Goal: Book appointment/travel/reservation

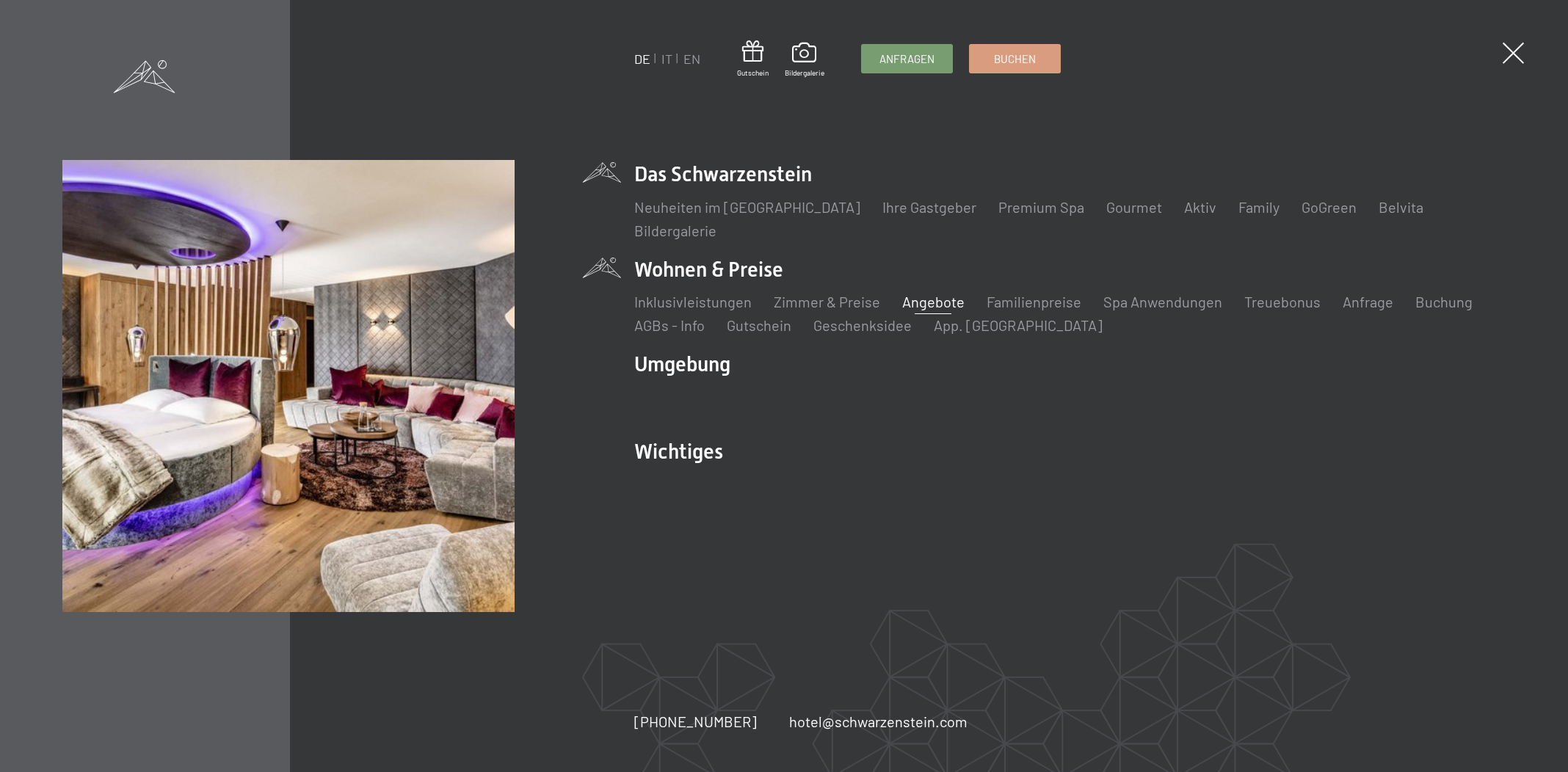
click at [929, 296] on link "Angebote" at bounding box center [933, 302] width 63 height 17
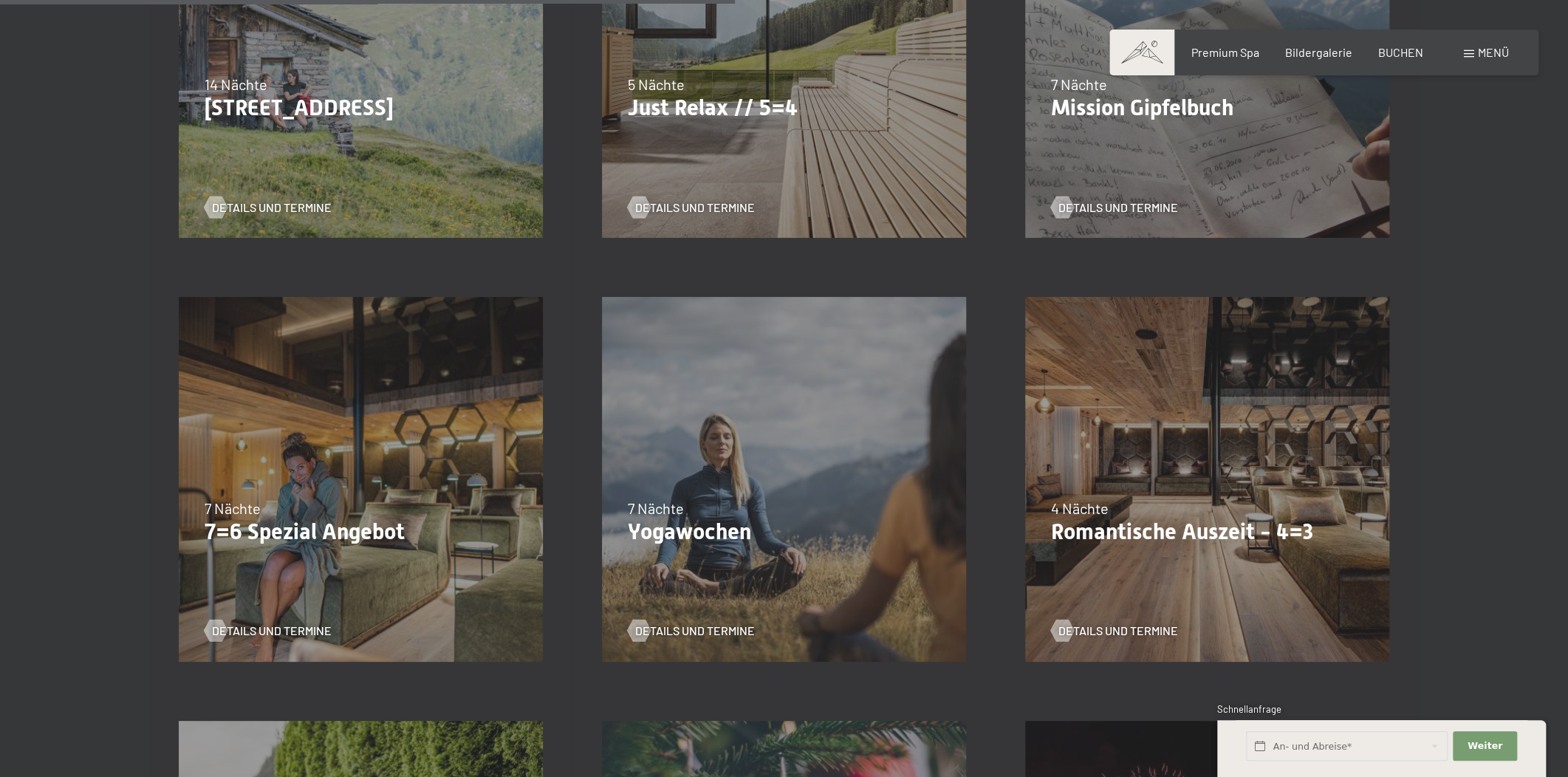
scroll to position [1343, 0]
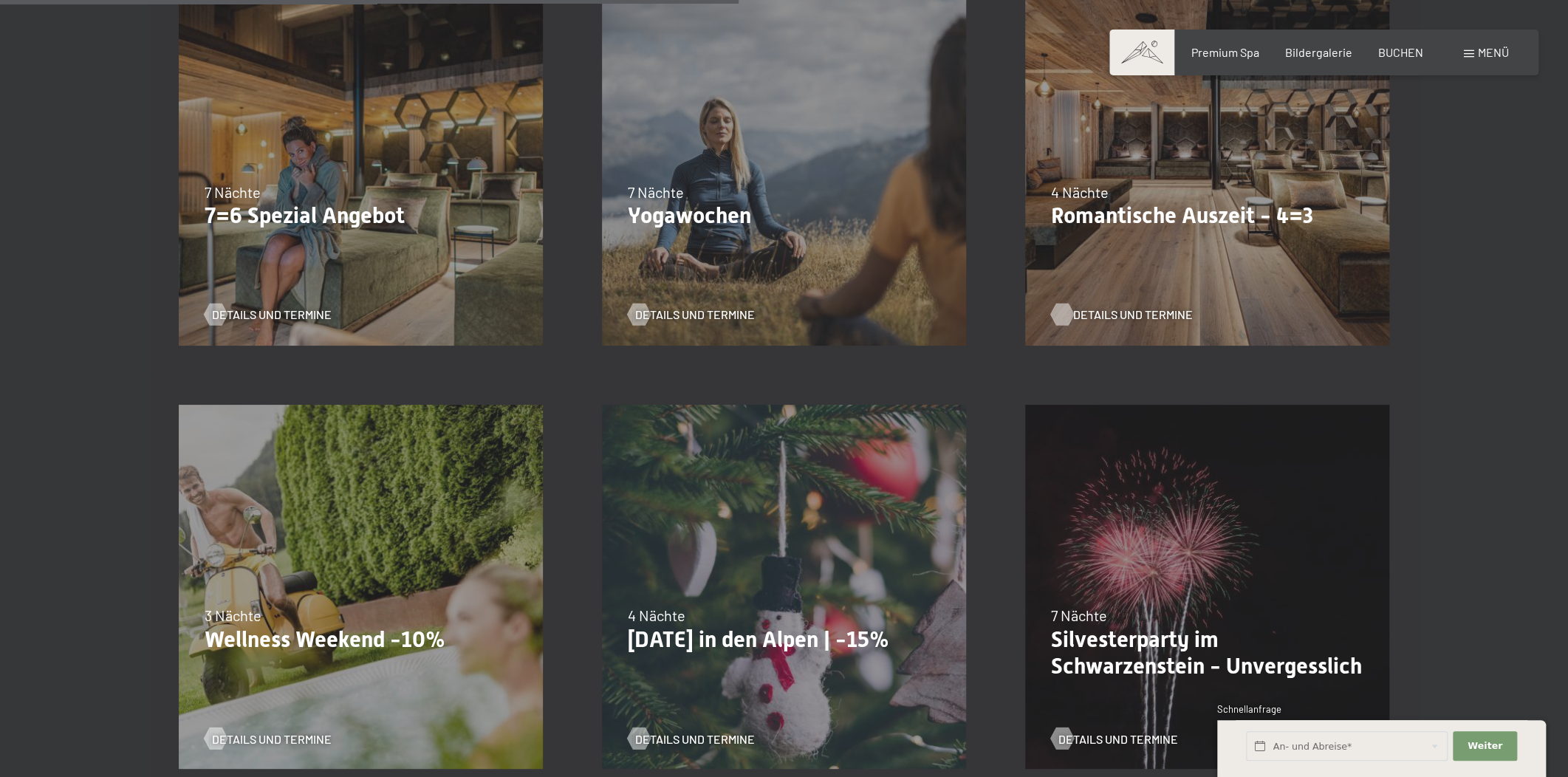
click at [1114, 307] on span "Details und Termine" at bounding box center [1133, 314] width 120 height 16
